Goal: Navigation & Orientation: Understand site structure

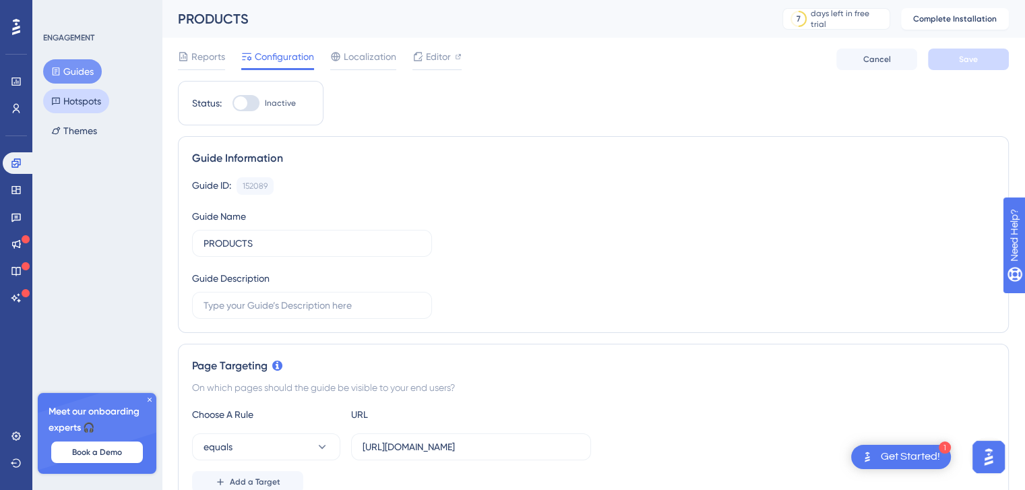
click at [85, 102] on button "Hotspots" at bounding box center [76, 101] width 66 height 24
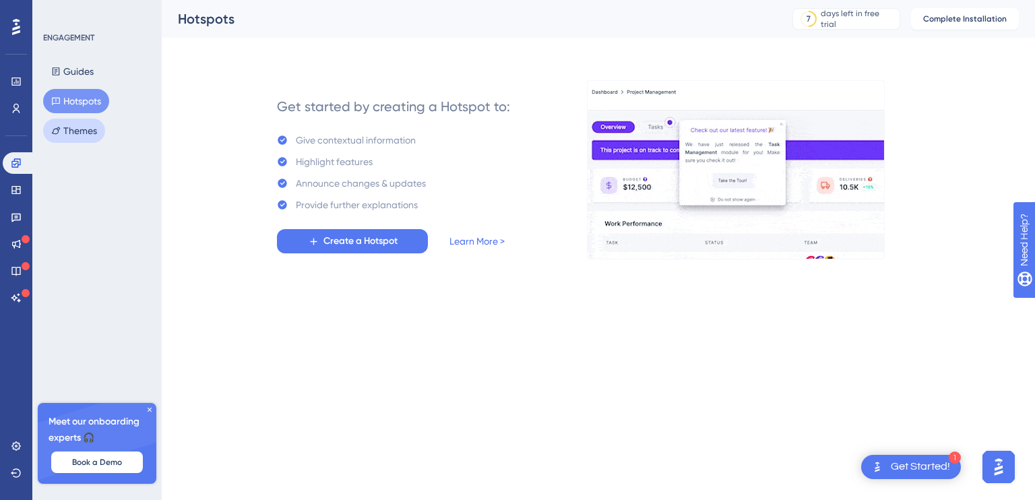
click at [77, 129] on button "Themes" at bounding box center [74, 131] width 62 height 24
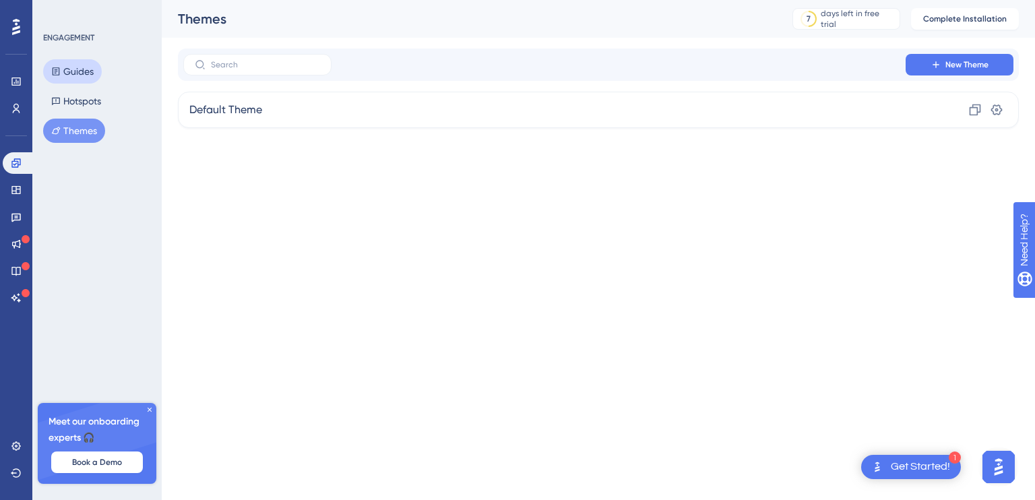
click at [74, 72] on button "Guides" at bounding box center [72, 71] width 59 height 24
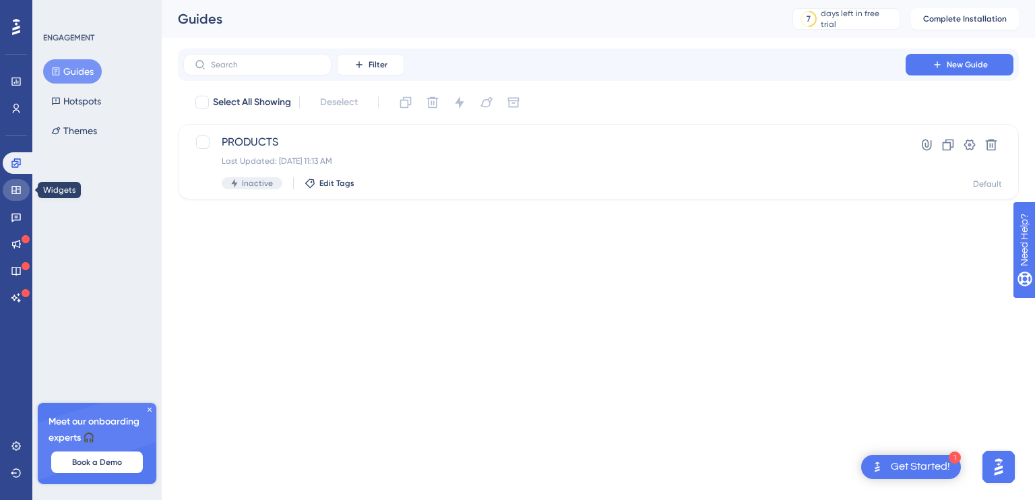
click at [12, 191] on icon at bounding box center [15, 190] width 9 height 8
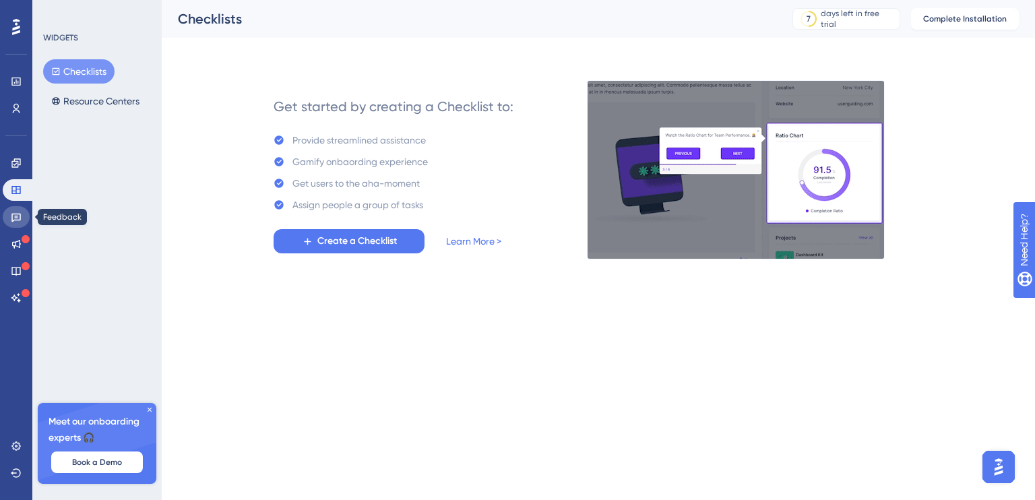
click at [15, 216] on icon at bounding box center [15, 218] width 9 height 9
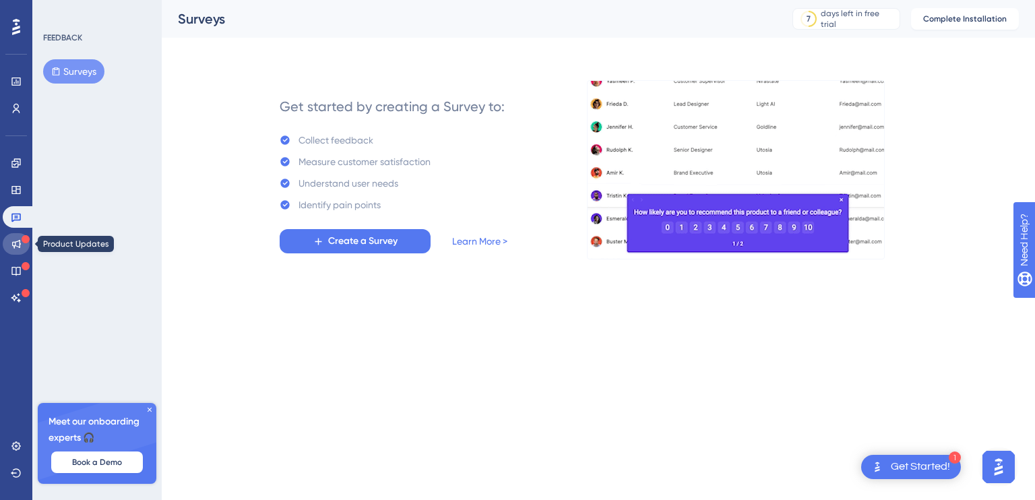
click at [15, 242] on icon at bounding box center [16, 244] width 11 height 11
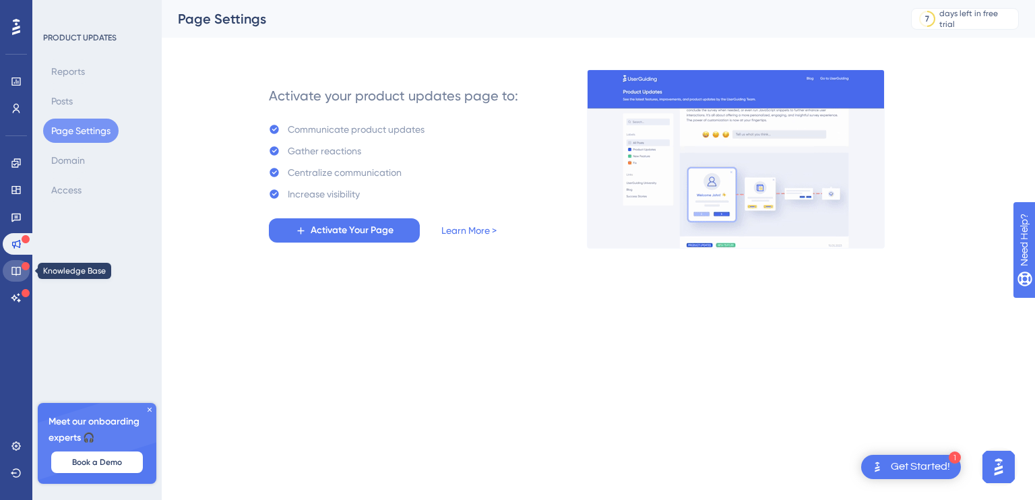
click at [11, 265] on icon at bounding box center [16, 270] width 11 height 11
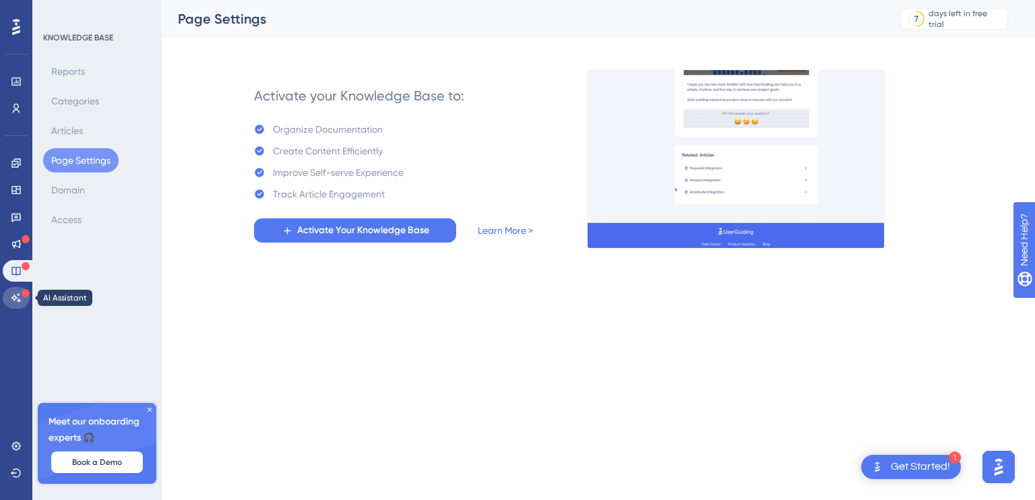
click at [13, 294] on icon at bounding box center [16, 297] width 11 height 11
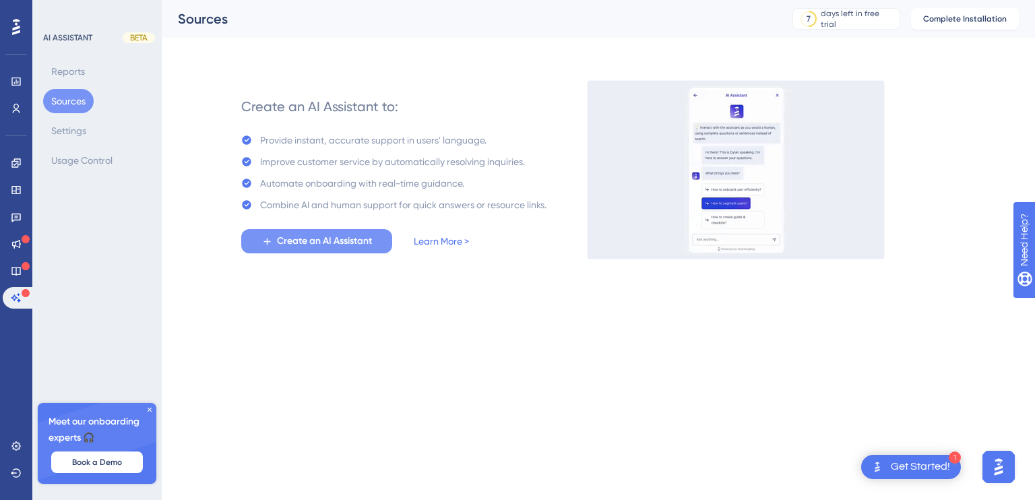
click at [313, 241] on span "Create an AI Assistant" at bounding box center [324, 241] width 95 height 16
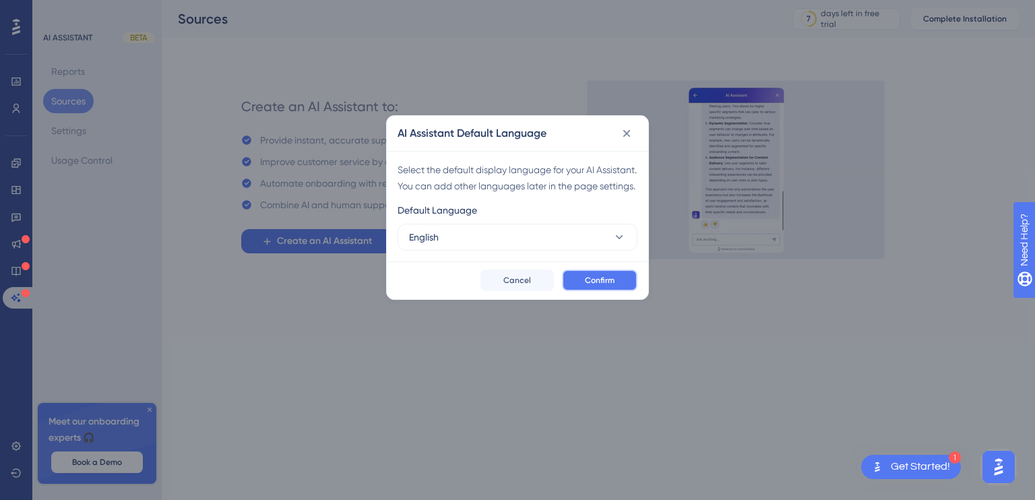
click at [604, 286] on span "Confirm" at bounding box center [600, 280] width 30 height 11
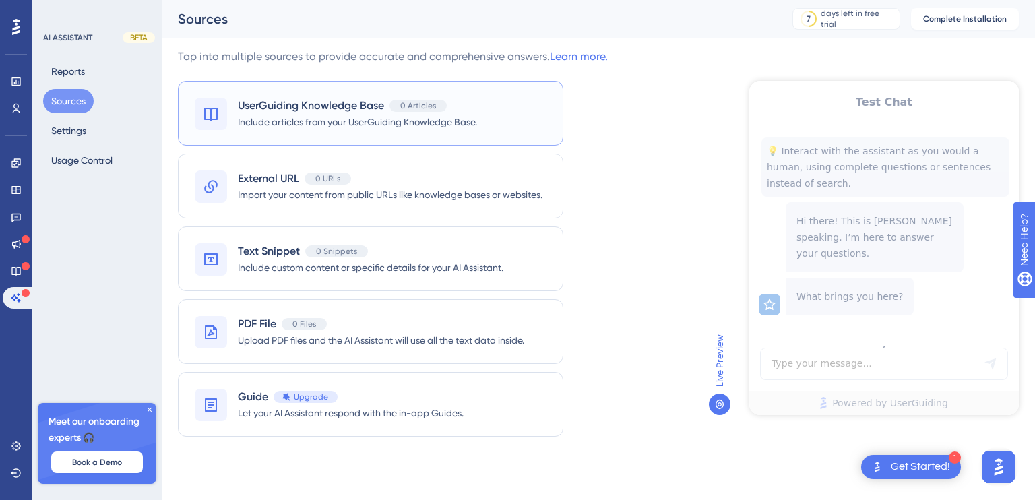
click at [315, 108] on span "UserGuiding Knowledge Base" at bounding box center [311, 106] width 146 height 16
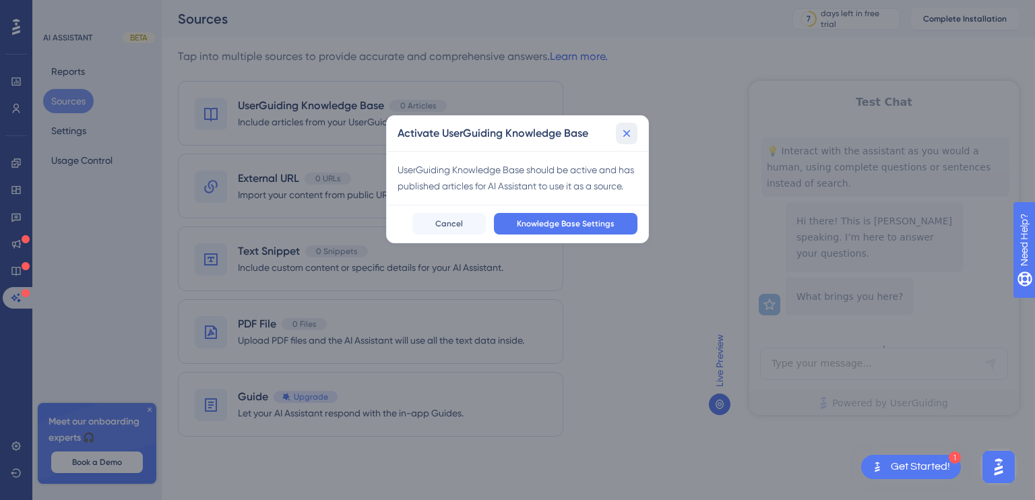
click at [625, 135] on icon at bounding box center [626, 133] width 7 height 7
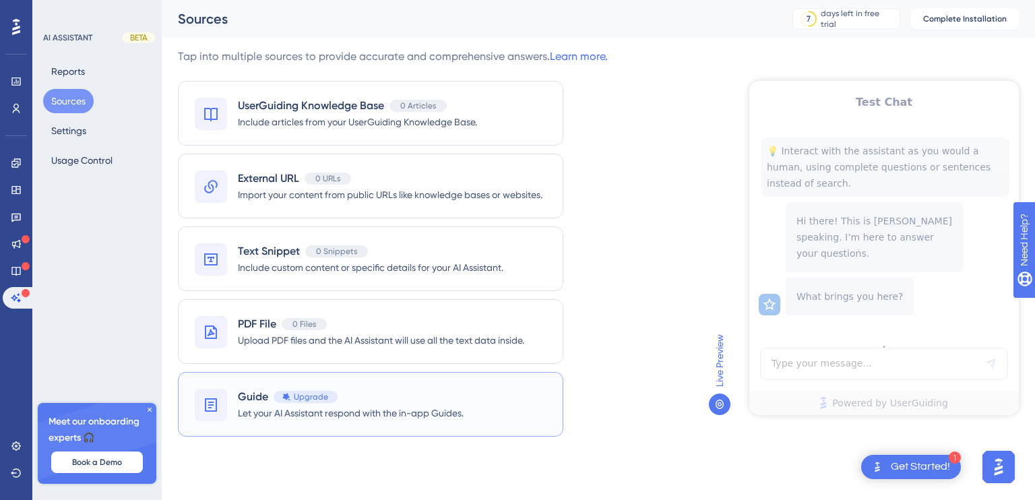
click at [248, 399] on span "Guide" at bounding box center [253, 397] width 30 height 16
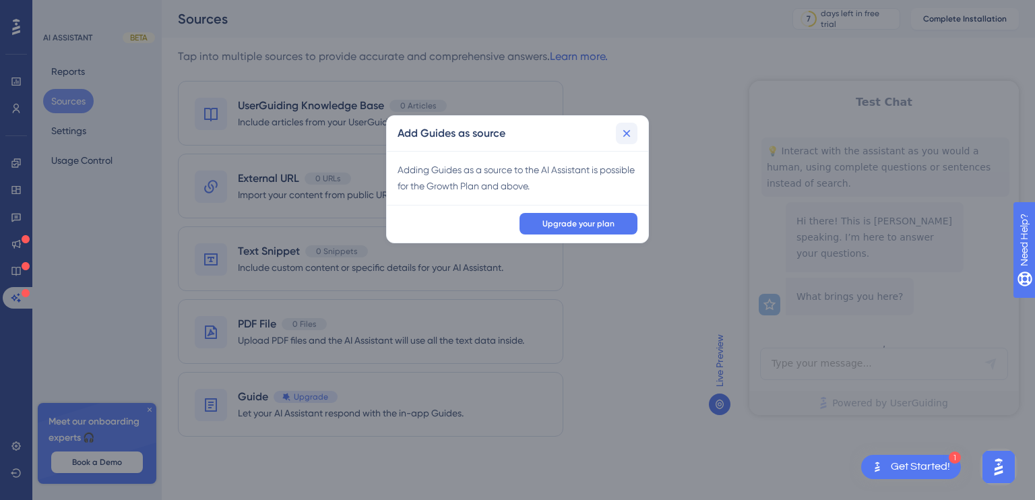
click at [625, 132] on icon at bounding box center [626, 133] width 13 height 13
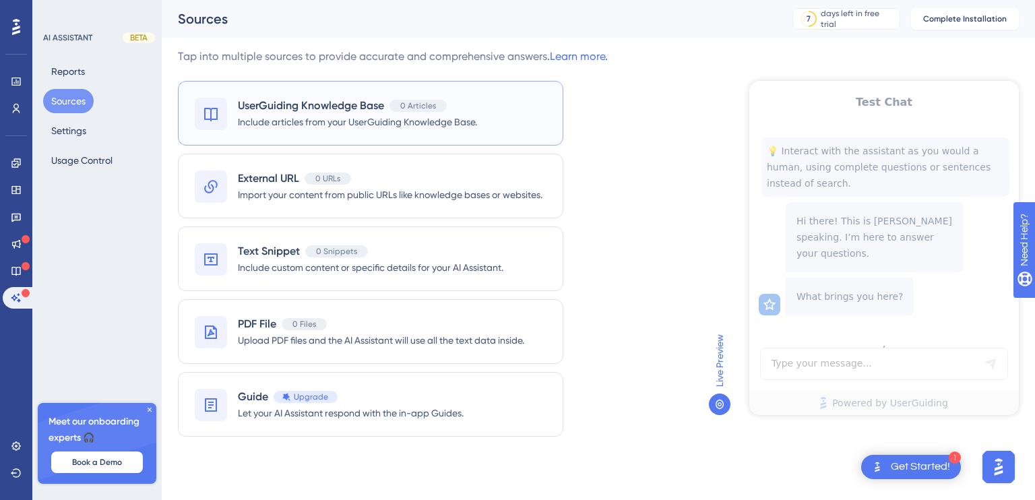
click at [330, 117] on span "Include articles from your UserGuiding Knowledge Base." at bounding box center [357, 122] width 239 height 16
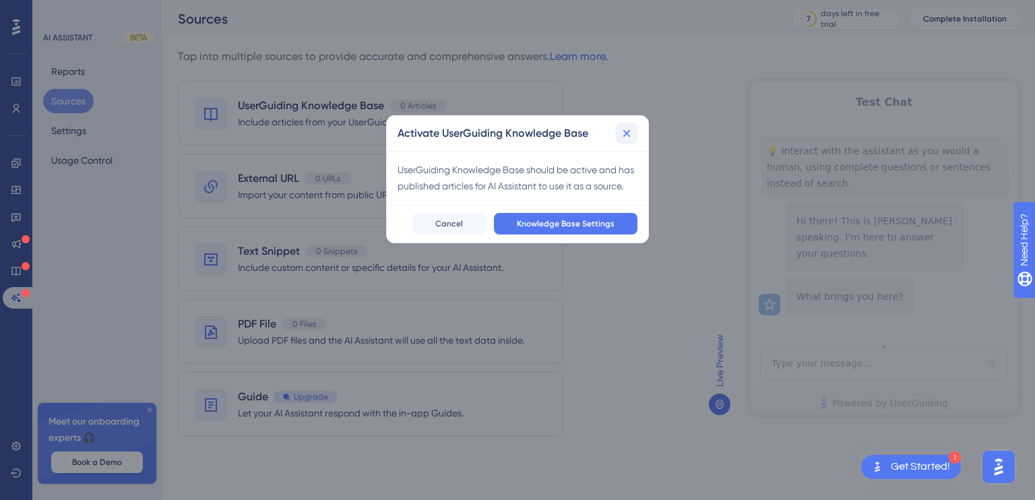
click at [628, 133] on icon at bounding box center [626, 133] width 13 height 13
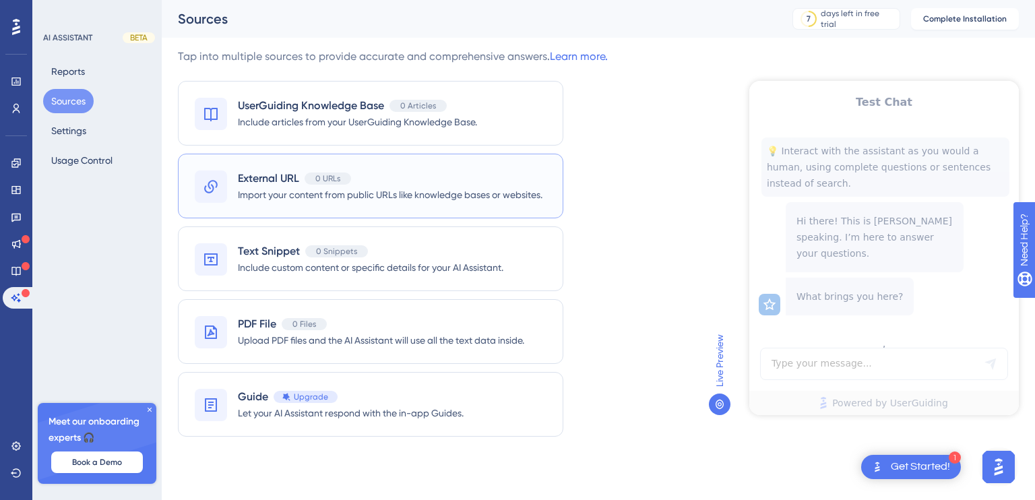
click at [260, 189] on span "Import your content from public URLs like knowledge bases or websites." at bounding box center [390, 195] width 305 height 16
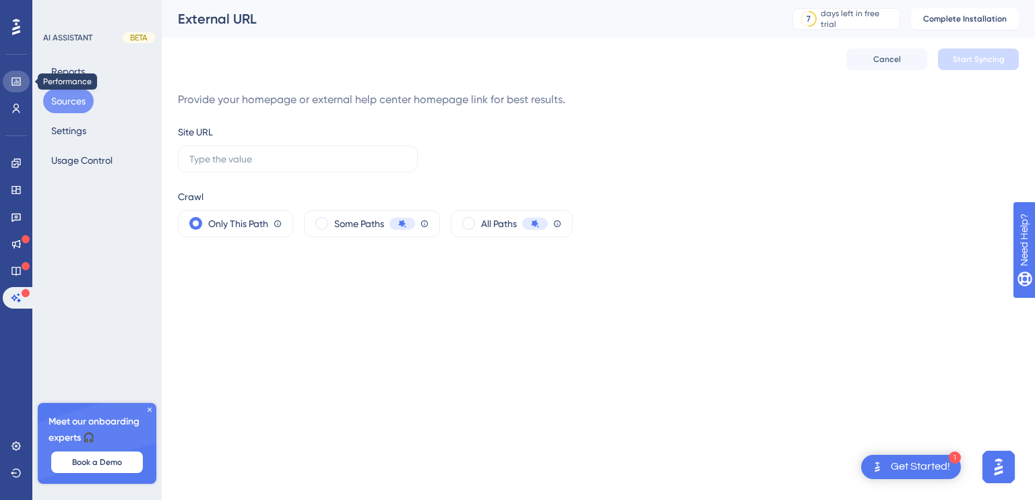
click at [15, 83] on icon at bounding box center [16, 81] width 11 height 11
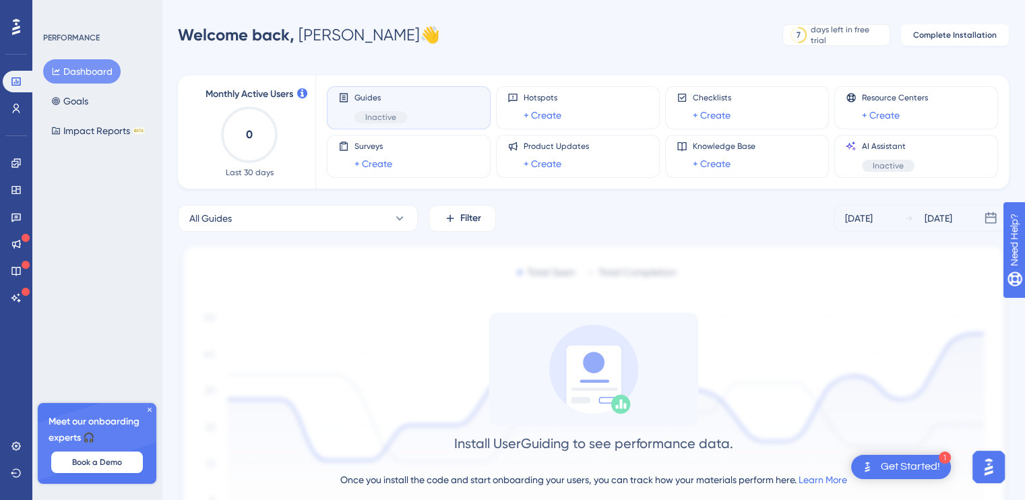
click at [18, 26] on icon at bounding box center [16, 27] width 8 height 18
click at [83, 131] on button "Impact Reports BETA" at bounding box center [98, 131] width 110 height 24
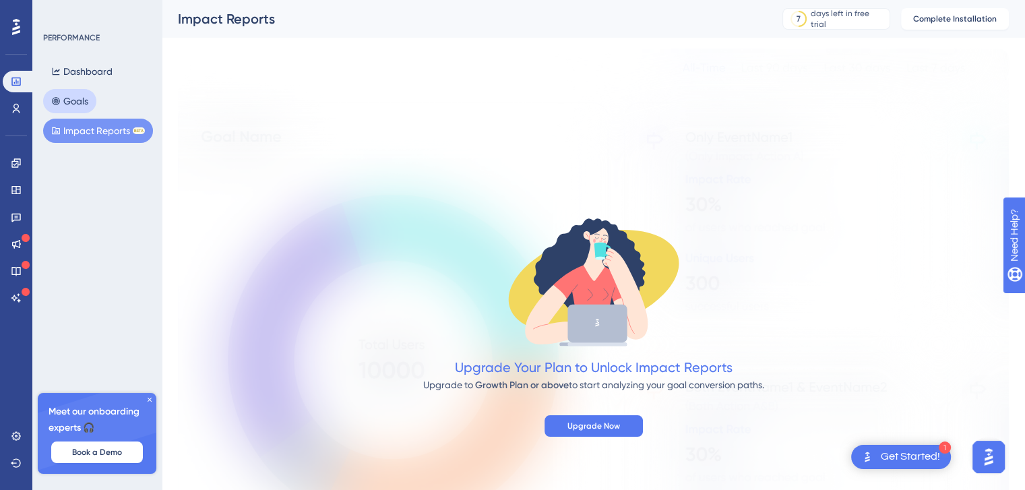
click at [76, 102] on button "Goals" at bounding box center [69, 101] width 53 height 24
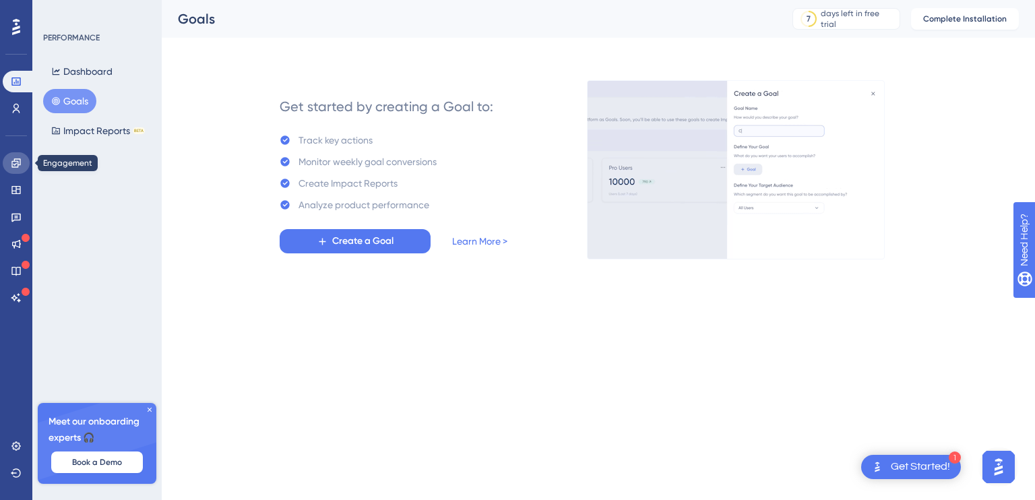
click at [18, 159] on icon at bounding box center [15, 162] width 9 height 9
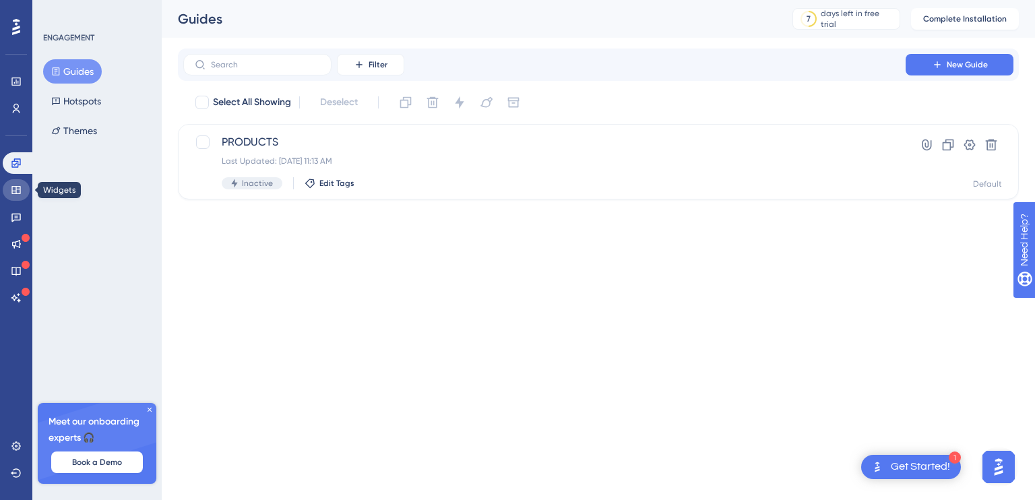
click at [16, 191] on icon at bounding box center [15, 190] width 9 height 8
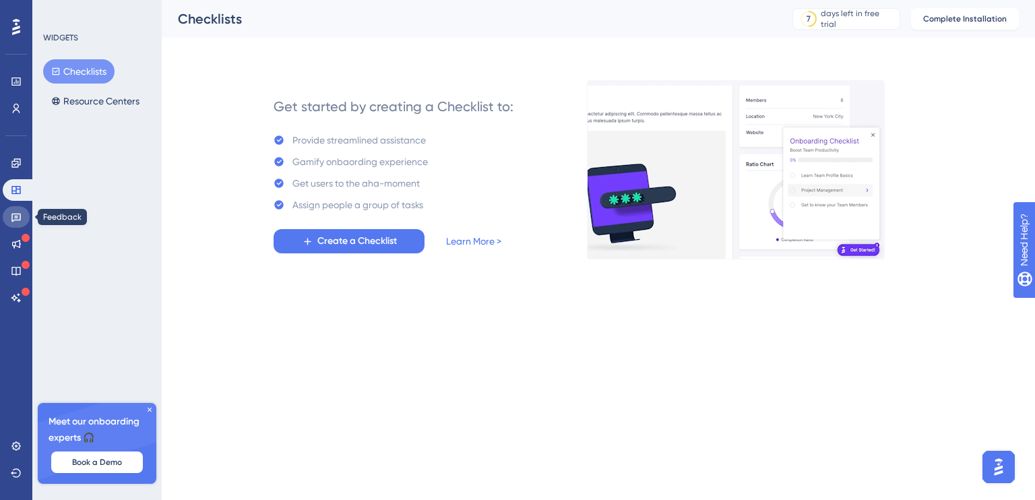
click at [17, 213] on icon at bounding box center [16, 217] width 11 height 11
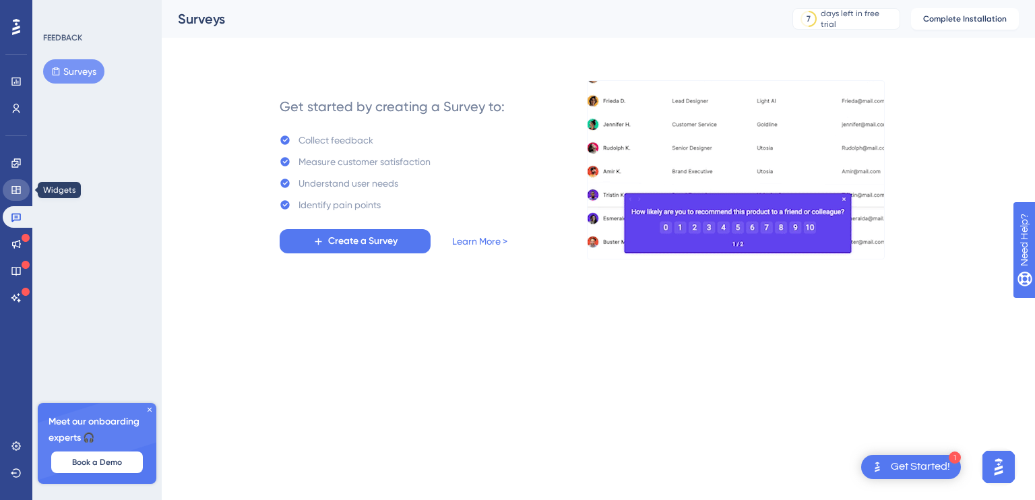
click at [19, 185] on icon at bounding box center [16, 190] width 11 height 11
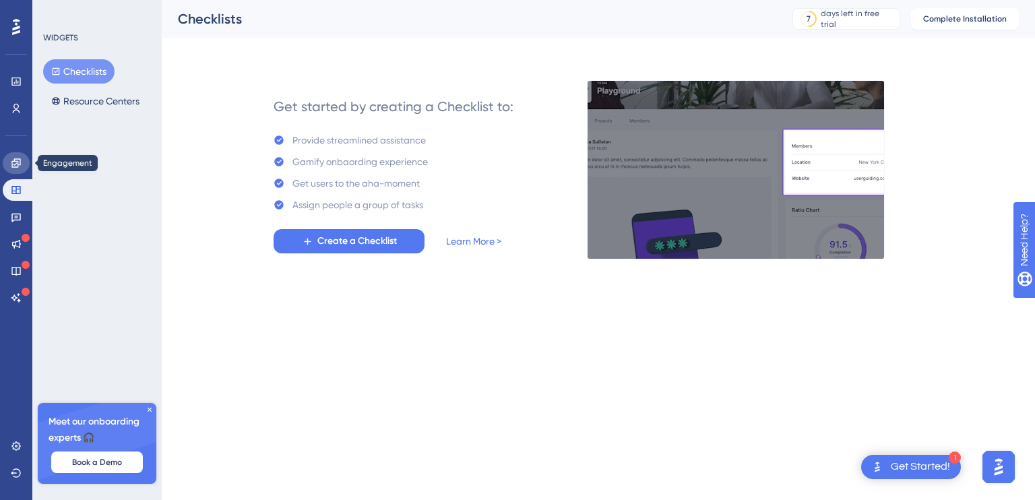
click at [14, 161] on icon at bounding box center [15, 162] width 9 height 9
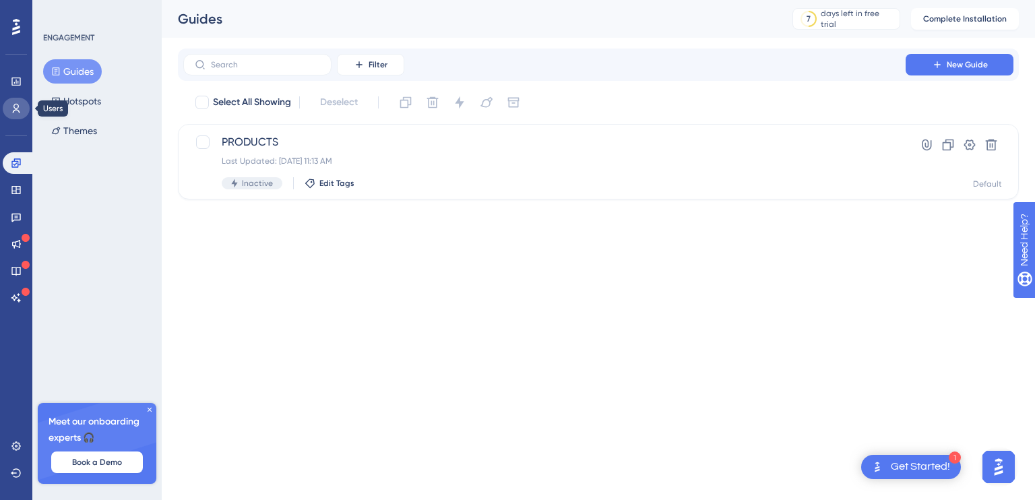
click at [13, 107] on icon at bounding box center [16, 108] width 7 height 9
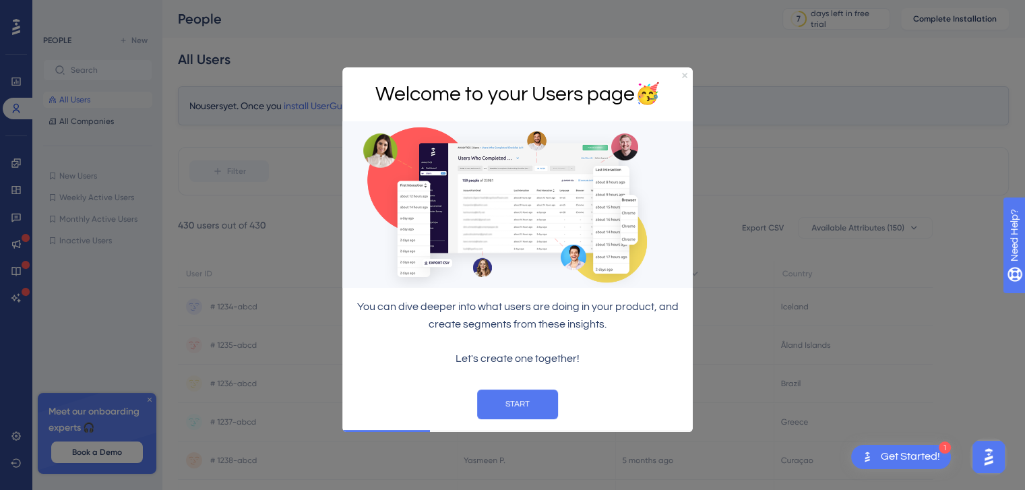
click at [686, 76] on icon "Close Preview" at bounding box center [684, 75] width 5 height 5
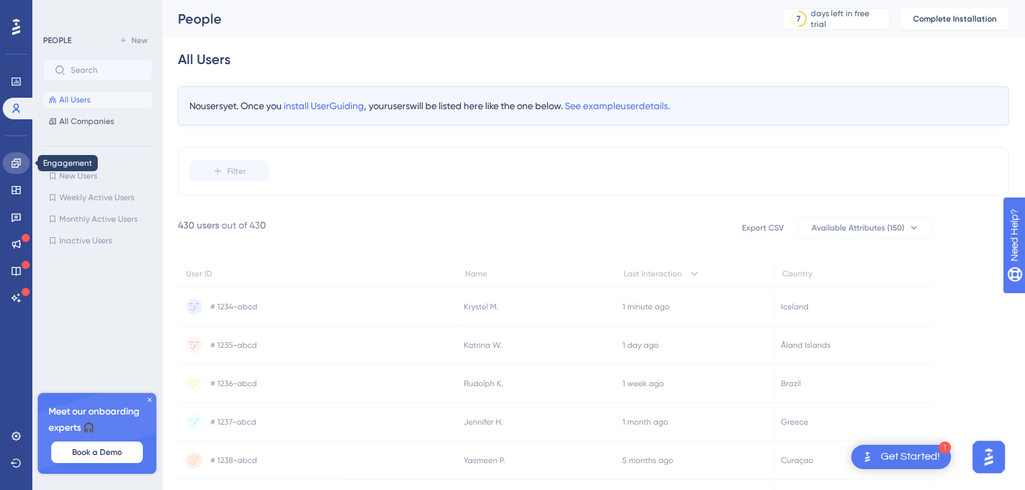
click at [13, 161] on icon at bounding box center [15, 162] width 9 height 9
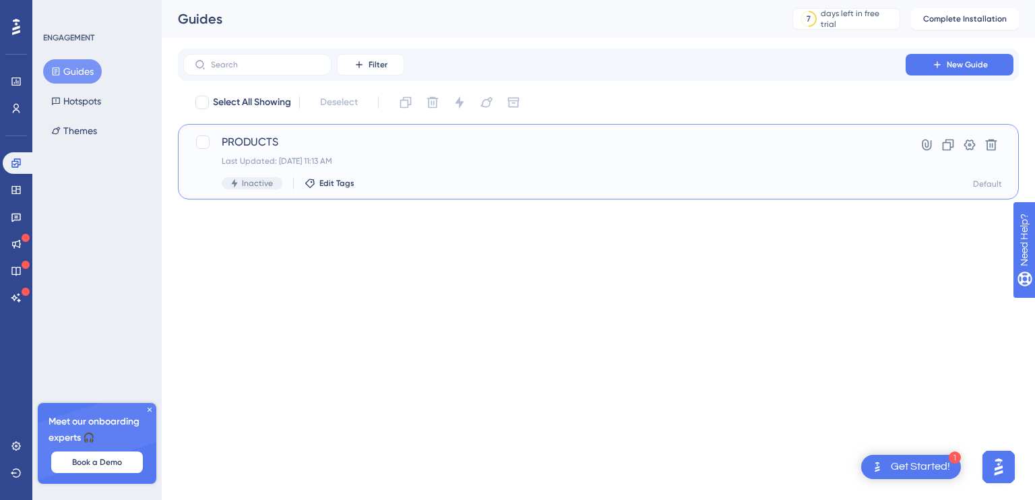
click at [252, 140] on span "PRODUCTS" at bounding box center [545, 142] width 646 height 16
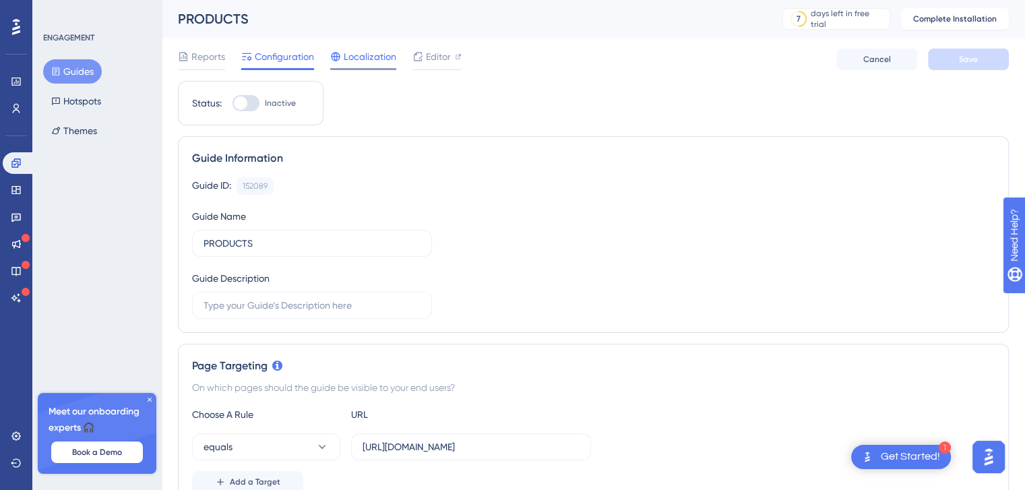
click at [363, 56] on span "Localization" at bounding box center [370, 57] width 53 height 16
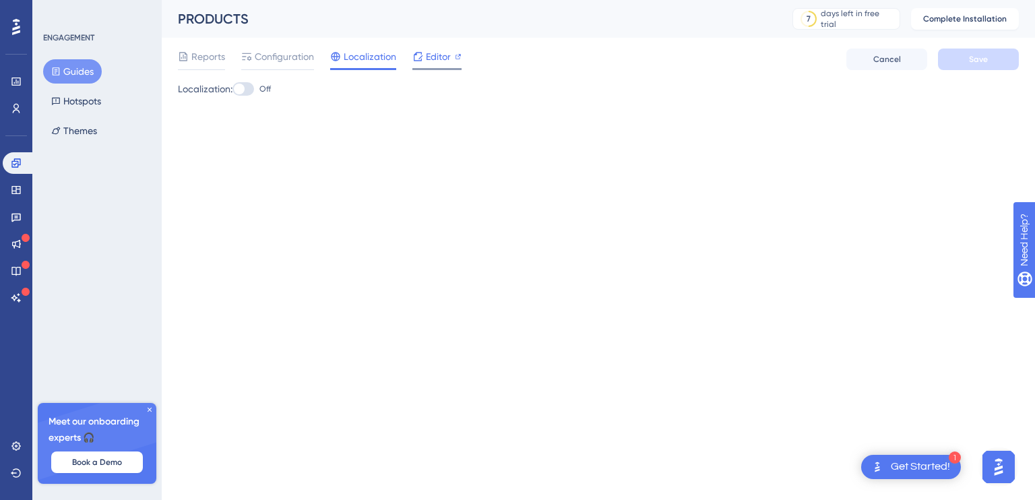
click at [435, 55] on span "Editor" at bounding box center [438, 57] width 25 height 16
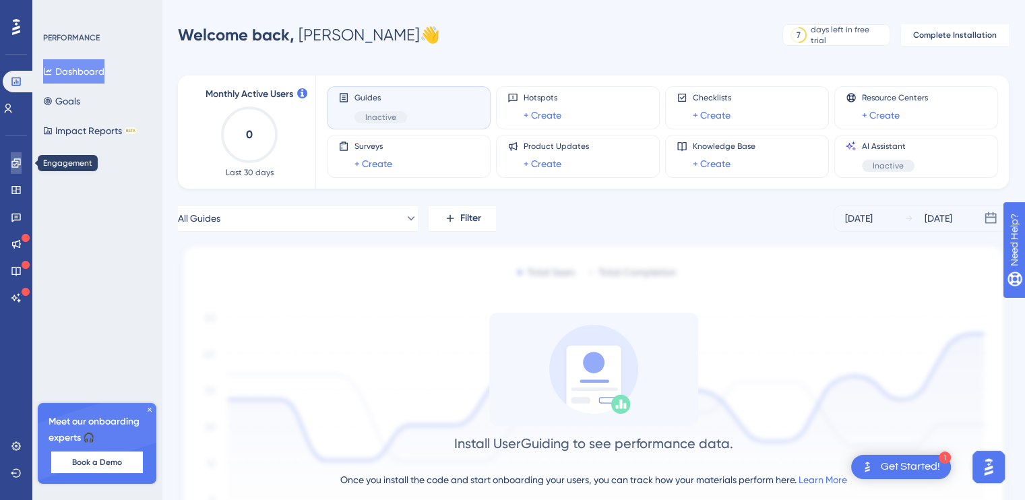
click at [13, 163] on icon at bounding box center [16, 163] width 11 height 11
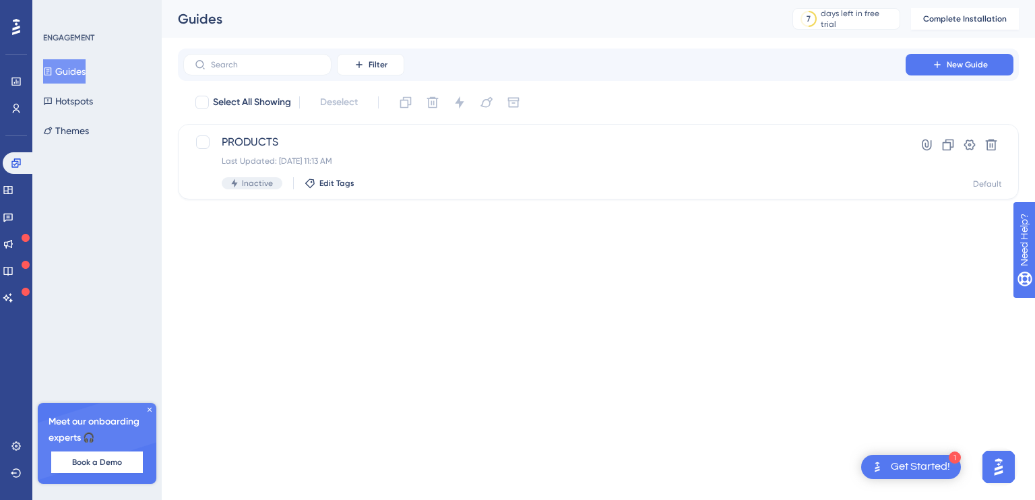
click at [14, 24] on icon at bounding box center [16, 27] width 8 height 18
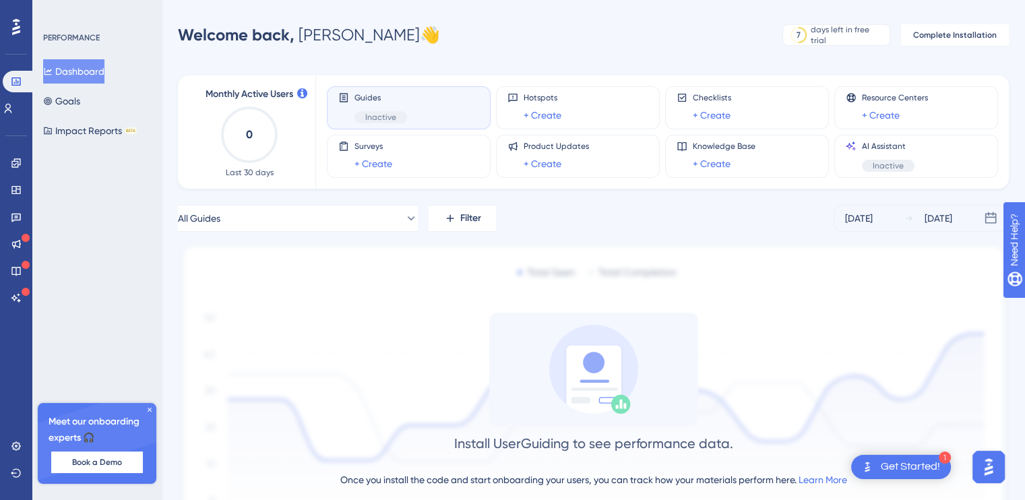
click at [150, 409] on icon at bounding box center [150, 410] width 4 height 4
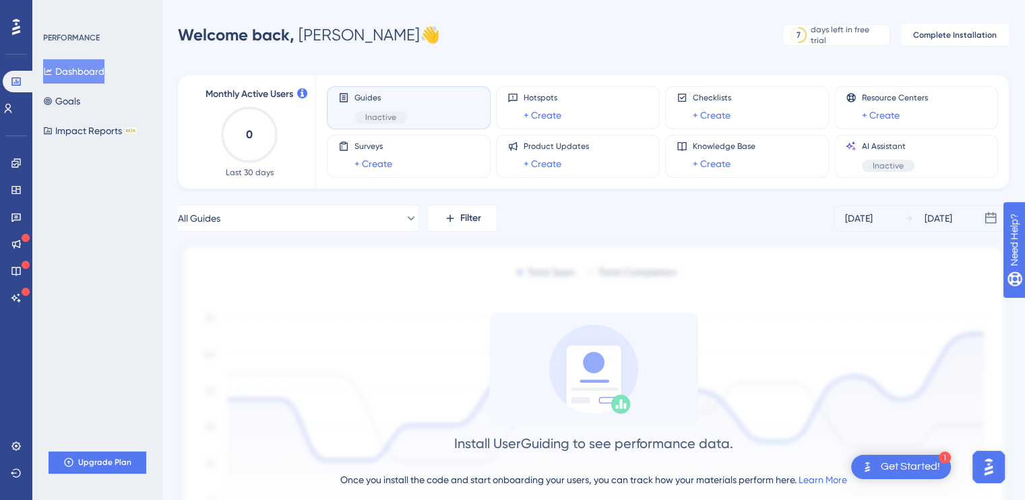
click at [884, 465] on div "Get Started!" at bounding box center [910, 467] width 59 height 15
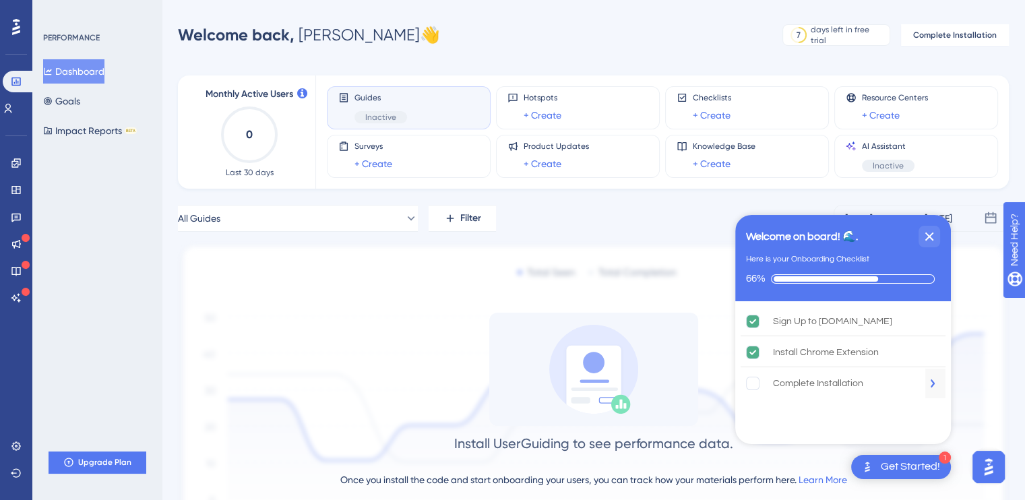
click at [751, 383] on rect "Complete Installation is incomplete." at bounding box center [753, 383] width 13 height 13
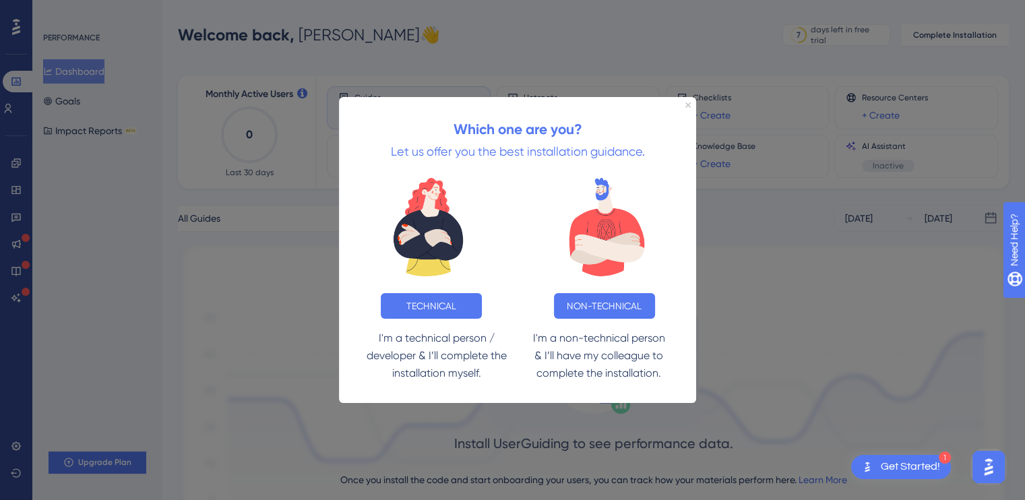
drag, startPoint x: 619, startPoint y: 309, endPoint x: 930, endPoint y: 422, distance: 331.0
click at [618, 311] on button "NON-TECHNICAL" at bounding box center [604, 305] width 101 height 26
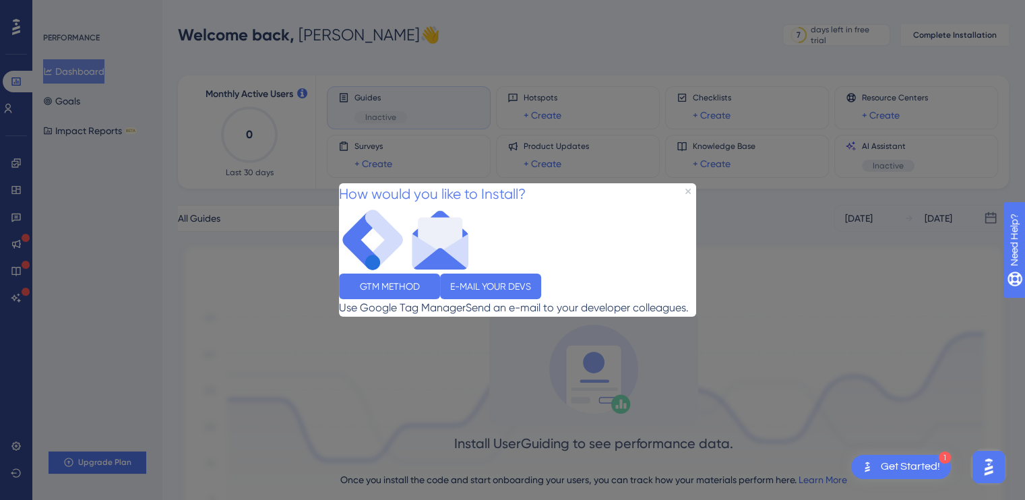
click at [284, 294] on div at bounding box center [512, 250] width 1025 height 500
